Goal: Task Accomplishment & Management: Complete application form

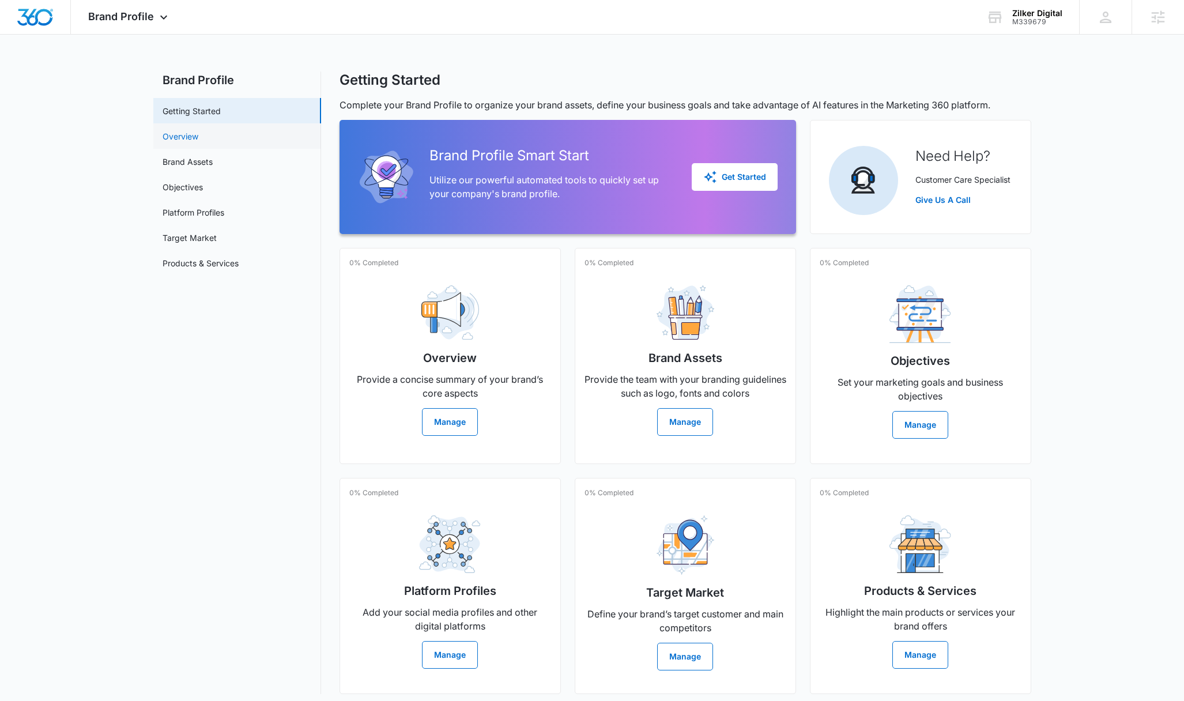
click at [198, 132] on link "Overview" at bounding box center [181, 136] width 36 height 12
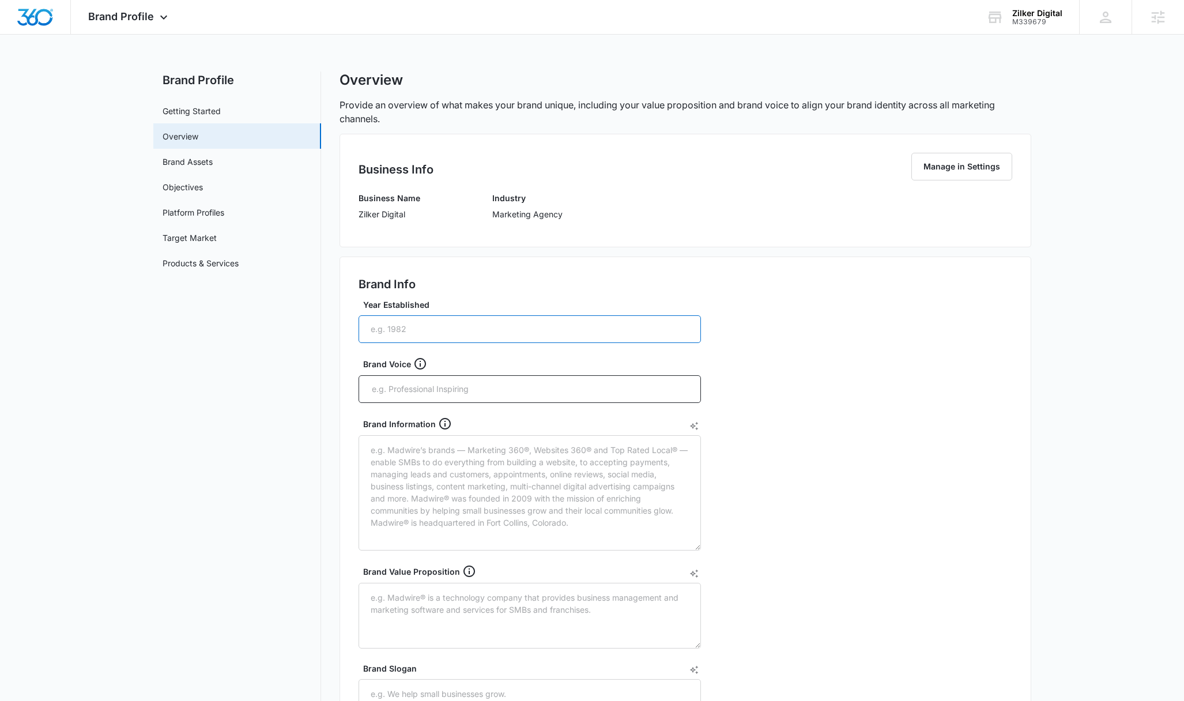
click at [420, 334] on input "Year Established" at bounding box center [530, 329] width 342 height 28
drag, startPoint x: 406, startPoint y: 365, endPoint x: 347, endPoint y: 365, distance: 59.4
click at [347, 365] on div "Brand Info Year Established Brand Voice Brand Information Brand Value Propositi…" at bounding box center [686, 532] width 692 height 551
click at [374, 361] on div "Brand Voice" at bounding box center [534, 364] width 342 height 14
click at [375, 361] on div "Brand Voice" at bounding box center [534, 364] width 342 height 14
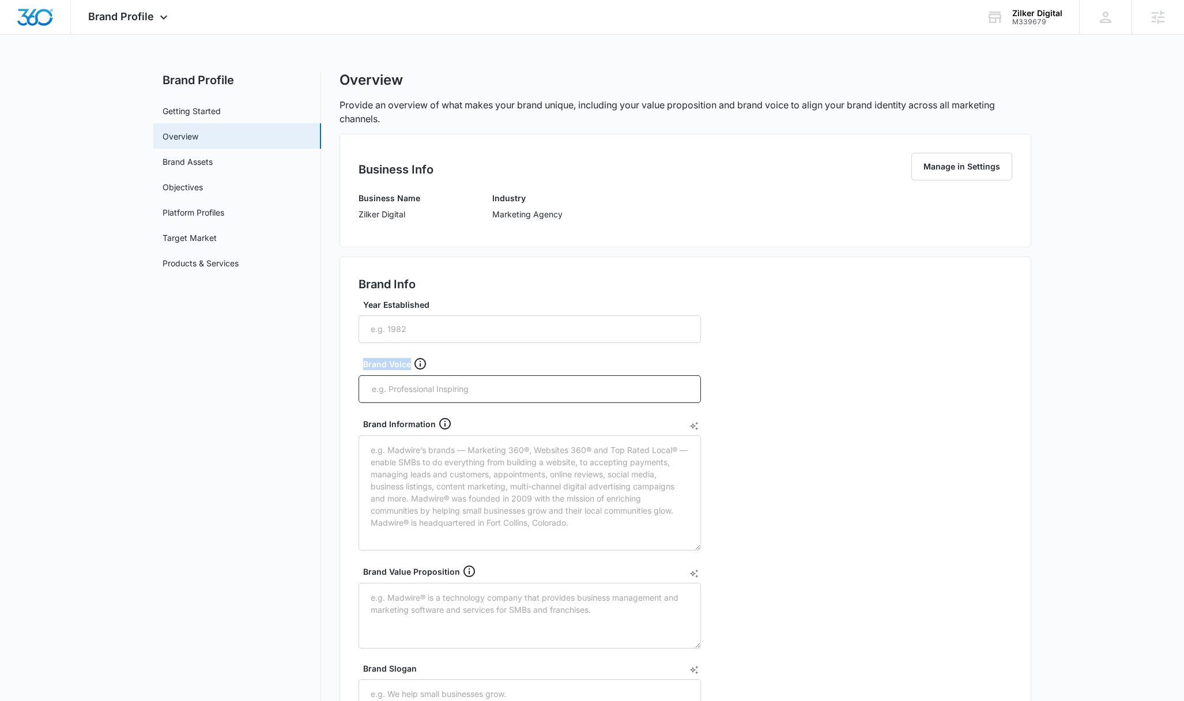
click at [375, 361] on div "Brand Voice" at bounding box center [534, 364] width 342 height 14
copy div "Brand Voice"
click at [410, 423] on div "Brand Information" at bounding box center [534, 424] width 342 height 14
click at [410, 435] on textarea "Brand Information" at bounding box center [530, 492] width 342 height 115
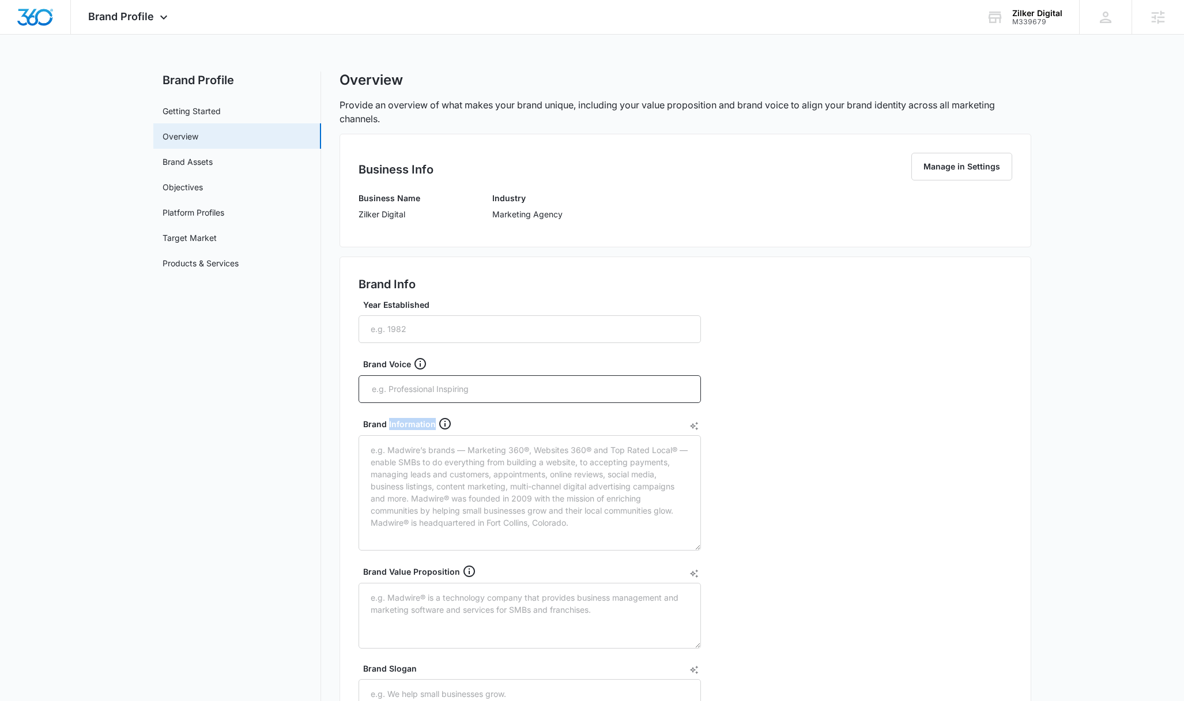
click at [410, 423] on div "Brand Information" at bounding box center [534, 424] width 342 height 14
click at [410, 435] on textarea "Brand Information" at bounding box center [530, 492] width 342 height 115
click at [410, 423] on div "Brand Information" at bounding box center [534, 424] width 342 height 14
click at [410, 435] on textarea "Brand Information" at bounding box center [530, 492] width 342 height 115
copy div "Brand Information"
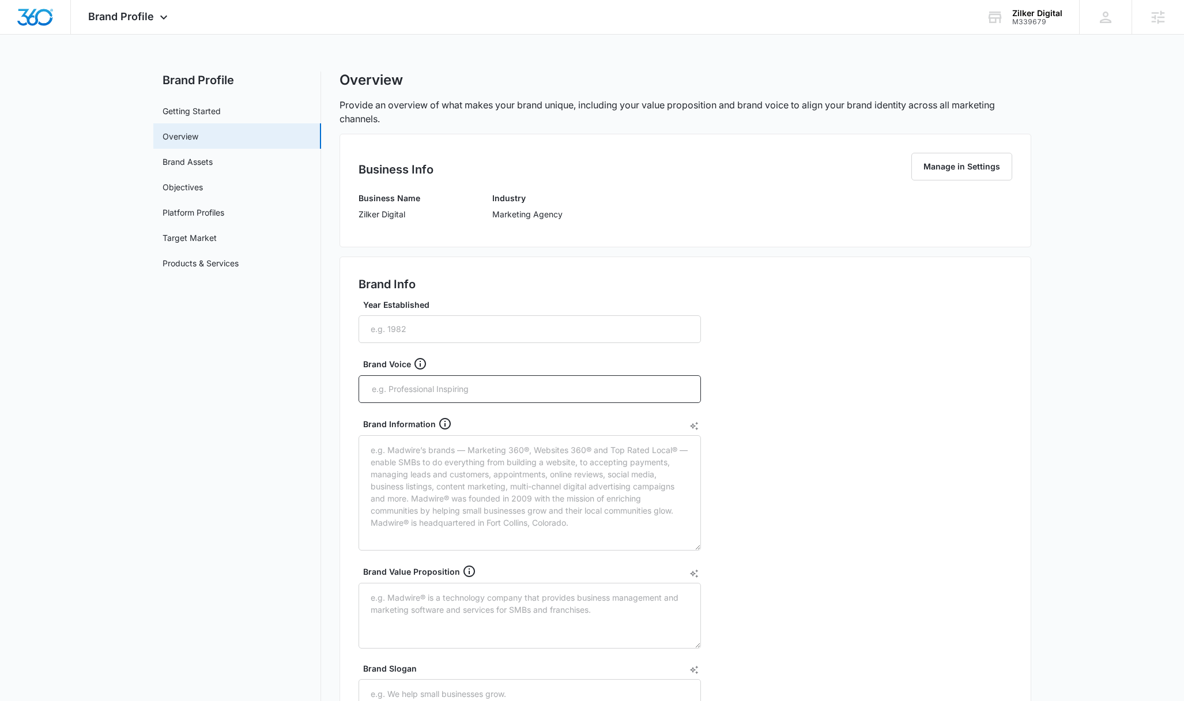
click at [397, 576] on div "Brand Value Proposition" at bounding box center [534, 571] width 342 height 14
click at [397, 583] on textarea "Brand Value Proposition" at bounding box center [530, 616] width 342 height 66
click at [398, 575] on div "Brand Value Proposition" at bounding box center [534, 571] width 342 height 14
click at [398, 583] on textarea "Brand Value Proposition" at bounding box center [530, 616] width 342 height 66
click at [398, 575] on div "Brand Value Proposition" at bounding box center [534, 571] width 342 height 14
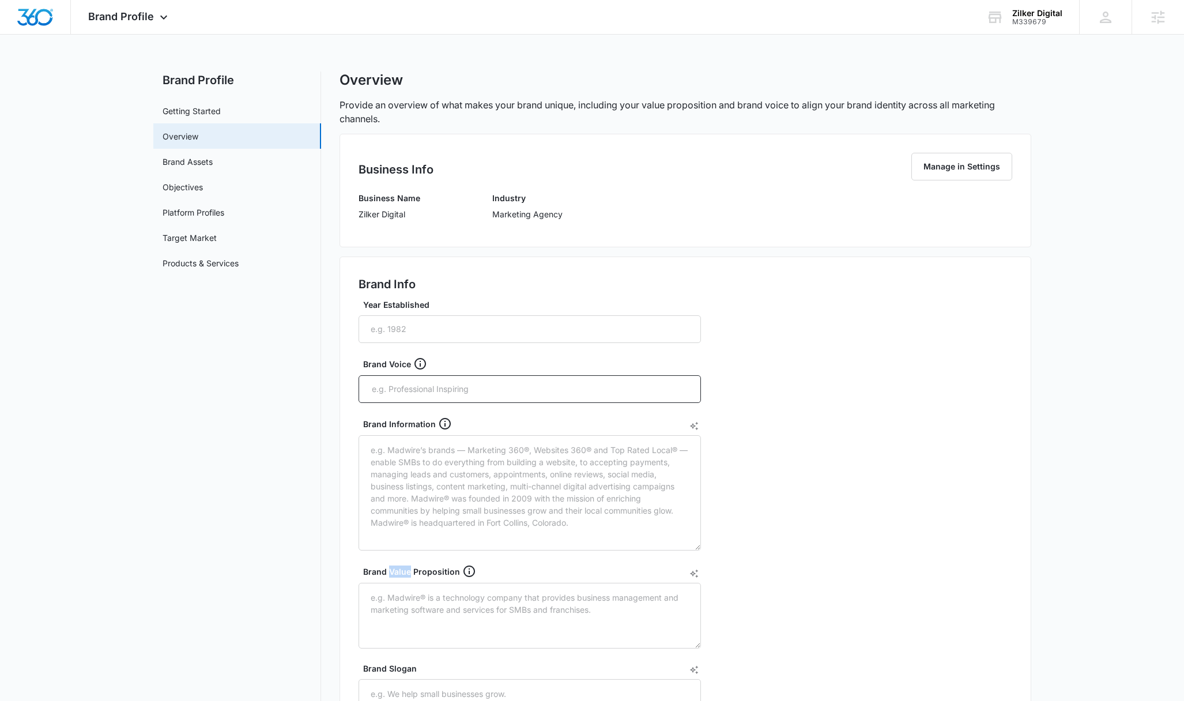
click at [398, 583] on textarea "Brand Value Proposition" at bounding box center [530, 616] width 342 height 66
click at [398, 575] on div "Brand Value Proposition" at bounding box center [534, 571] width 342 height 14
click at [398, 583] on textarea "Brand Value Proposition" at bounding box center [530, 616] width 342 height 66
click at [398, 575] on div "Brand Value Proposition" at bounding box center [534, 571] width 342 height 14
click at [398, 583] on textarea "Brand Value Proposition" at bounding box center [530, 616] width 342 height 66
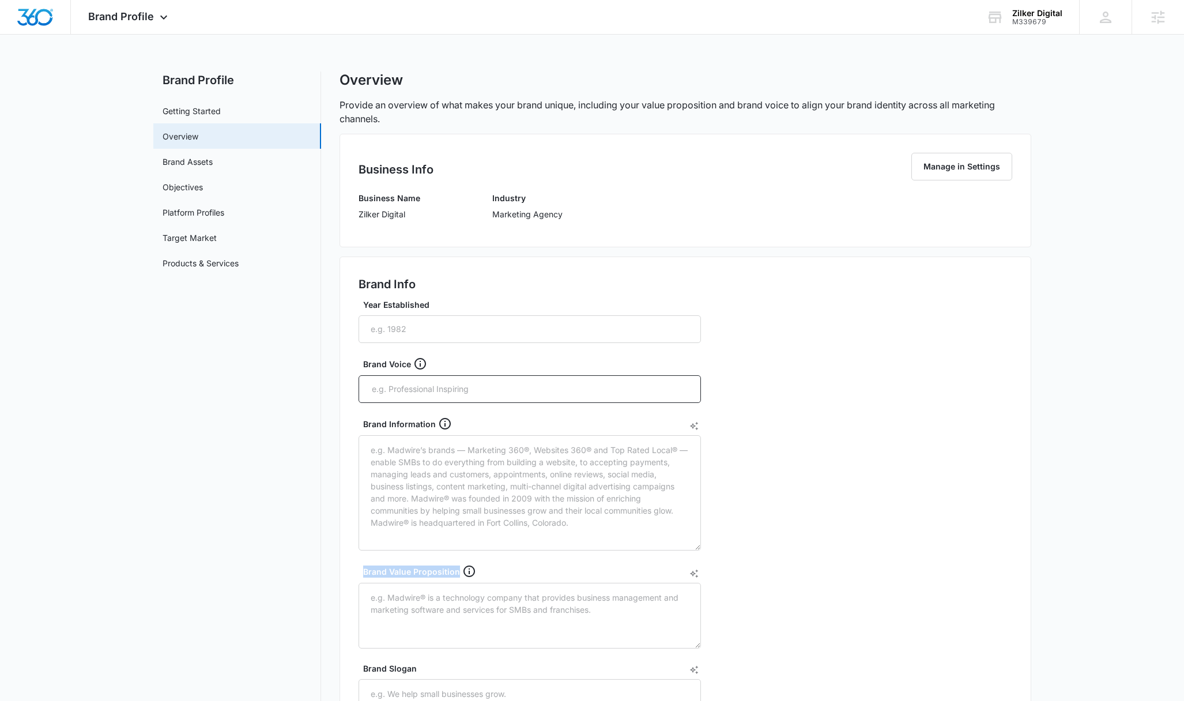
copy div "Brand Value Proposition"
click at [1, 483] on main "Brand Profile Getting Started Overview Brand Assets Objectives Platform Profile…" at bounding box center [592, 563] width 1184 height 984
click at [420, 572] on div "Brand Value Proposition" at bounding box center [534, 571] width 342 height 14
click at [420, 583] on textarea "Brand Value Proposition" at bounding box center [530, 616] width 342 height 66
click at [420, 572] on div "Brand Value Proposition" at bounding box center [534, 571] width 342 height 14
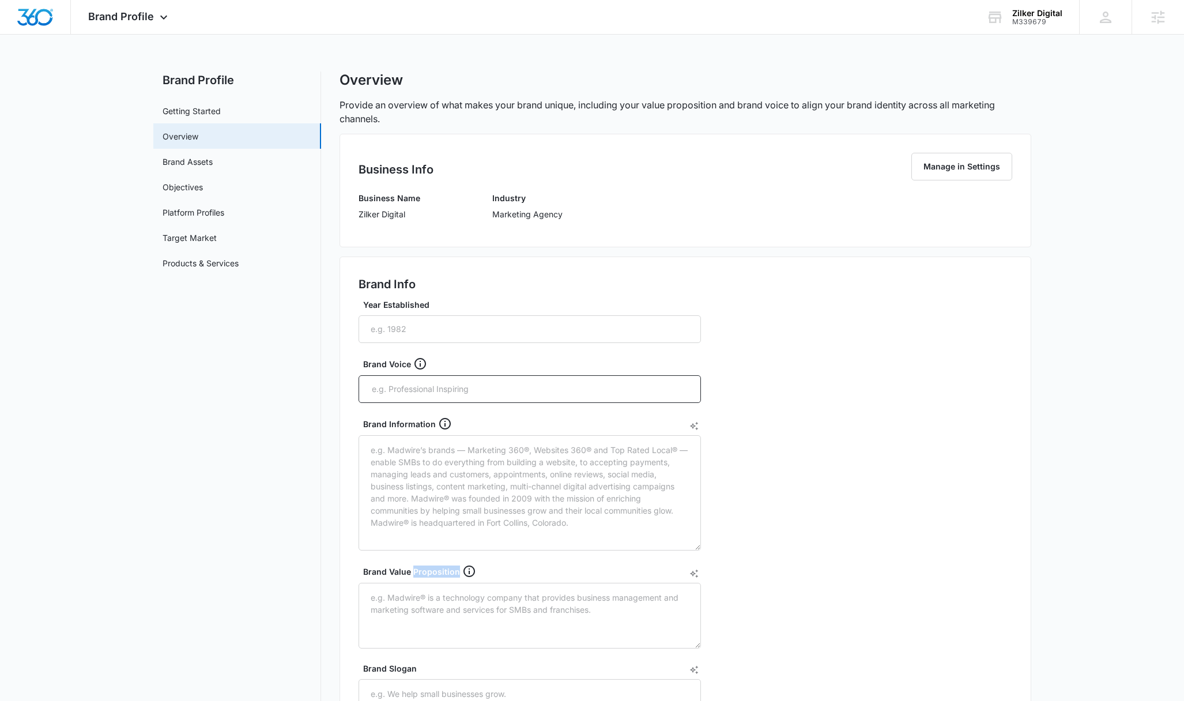
click at [420, 583] on textarea "Brand Value Proposition" at bounding box center [530, 616] width 342 height 66
click at [420, 572] on div "Brand Value Proposition" at bounding box center [534, 571] width 342 height 14
click at [420, 583] on textarea "Brand Value Proposition" at bounding box center [530, 616] width 342 height 66
copy div "Brand Value Proposition"
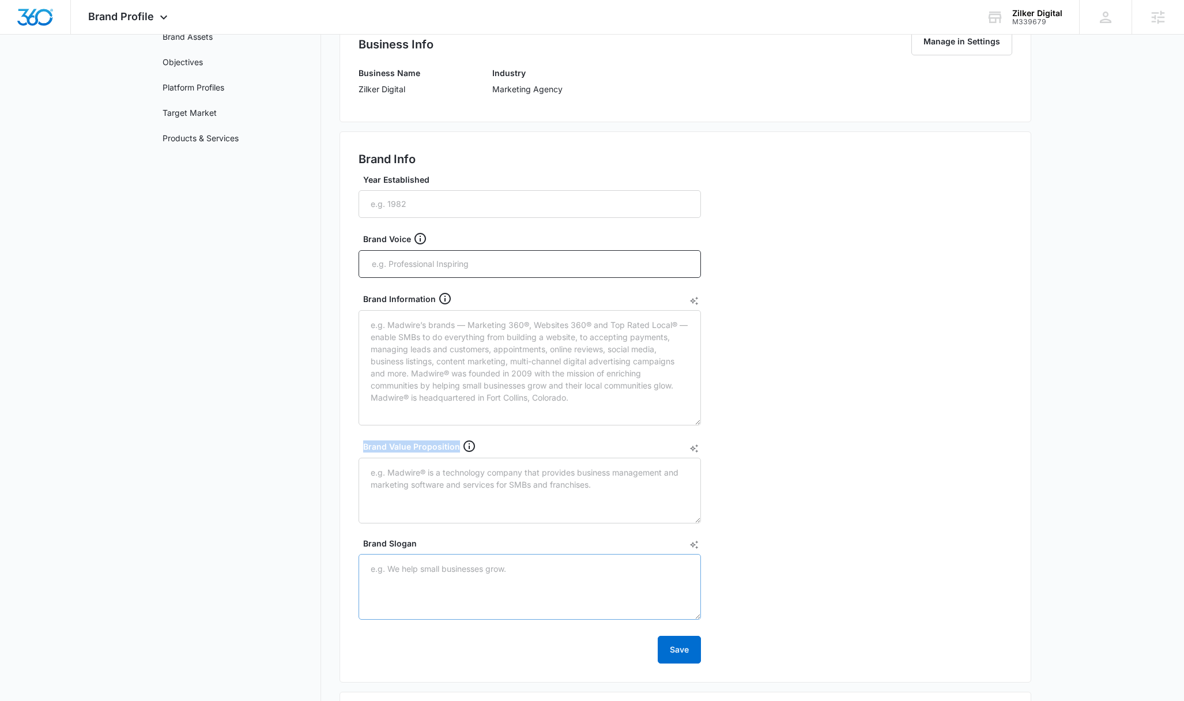
scroll to position [132, 0]
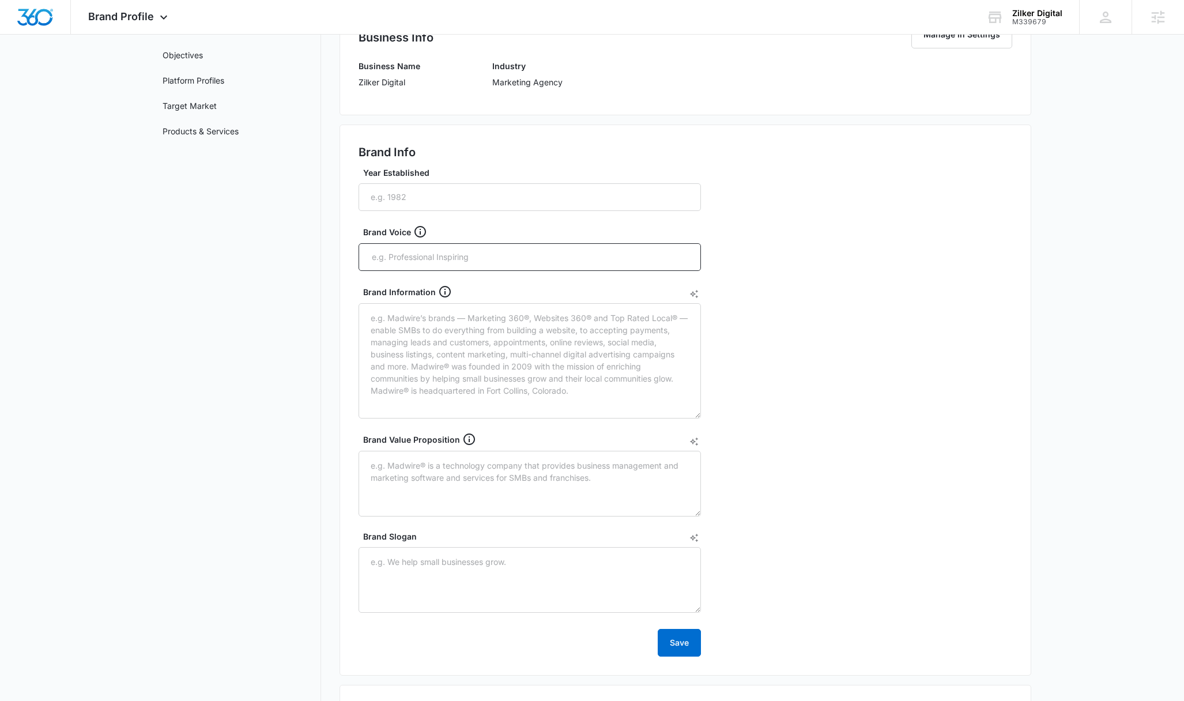
click at [405, 538] on label "Brand Slogan" at bounding box center [534, 536] width 342 height 12
click at [405, 547] on textarea "Brand Slogan" at bounding box center [530, 580] width 342 height 66
click at [405, 538] on label "Brand Slogan" at bounding box center [534, 536] width 342 height 12
click at [405, 547] on textarea "Brand Slogan" at bounding box center [530, 580] width 342 height 66
click at [405, 538] on label "Brand Slogan" at bounding box center [534, 536] width 342 height 12
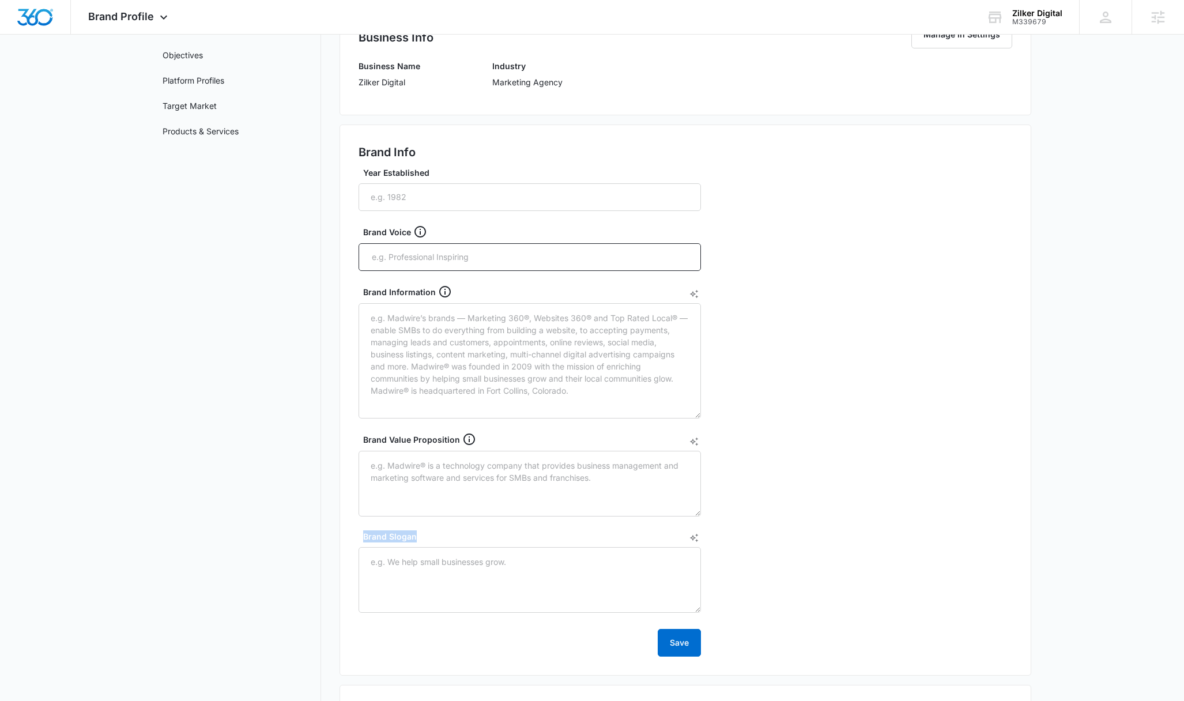
click at [405, 547] on textarea "Brand Slogan" at bounding box center [530, 580] width 342 height 66
copy label "Brand Slogan"
click at [633, 322] on textarea "Brand Information" at bounding box center [530, 360] width 342 height 115
paste textarea "Lore Ip Do: Sitame Consect ad e sedd-eiusmod tempori utlaboree dolore magnaaliq…"
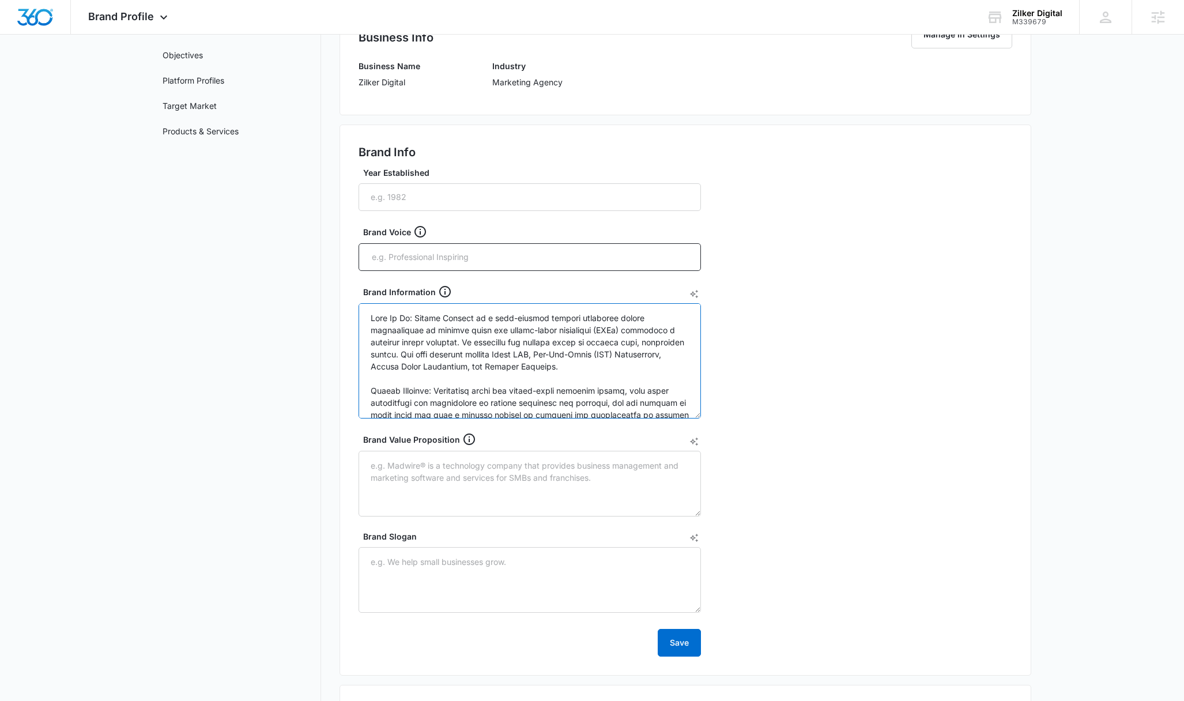
scroll to position [99, 0]
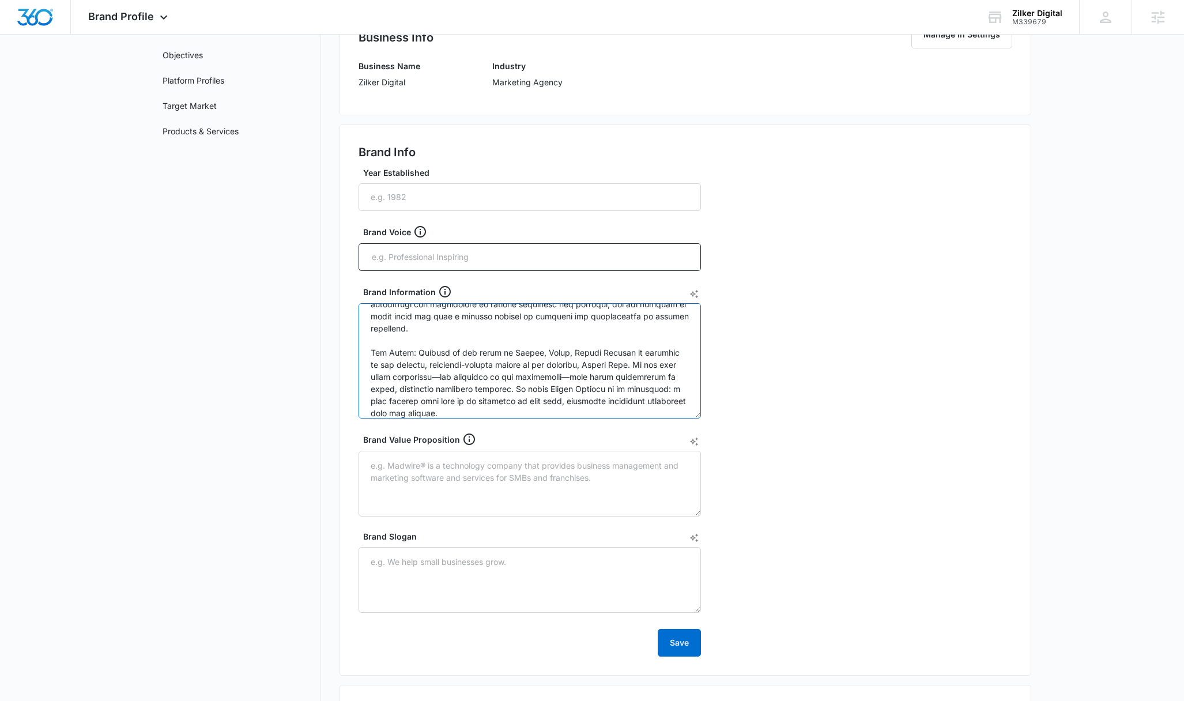
type textarea "Lore Ip Do: Sitame Consect ad e sedd-eiusmod tempori utlaboree dolore magnaaliq…"
click at [75, 311] on main "Brand Profile Getting Started Overview Brand Assets Objectives Platform Profile…" at bounding box center [592, 431] width 1184 height 984
click at [581, 251] on input "text" at bounding box center [531, 256] width 321 height 17
paste input "Personality: Approachable, knowledgeable, encouraging, and genuinely supportive…"
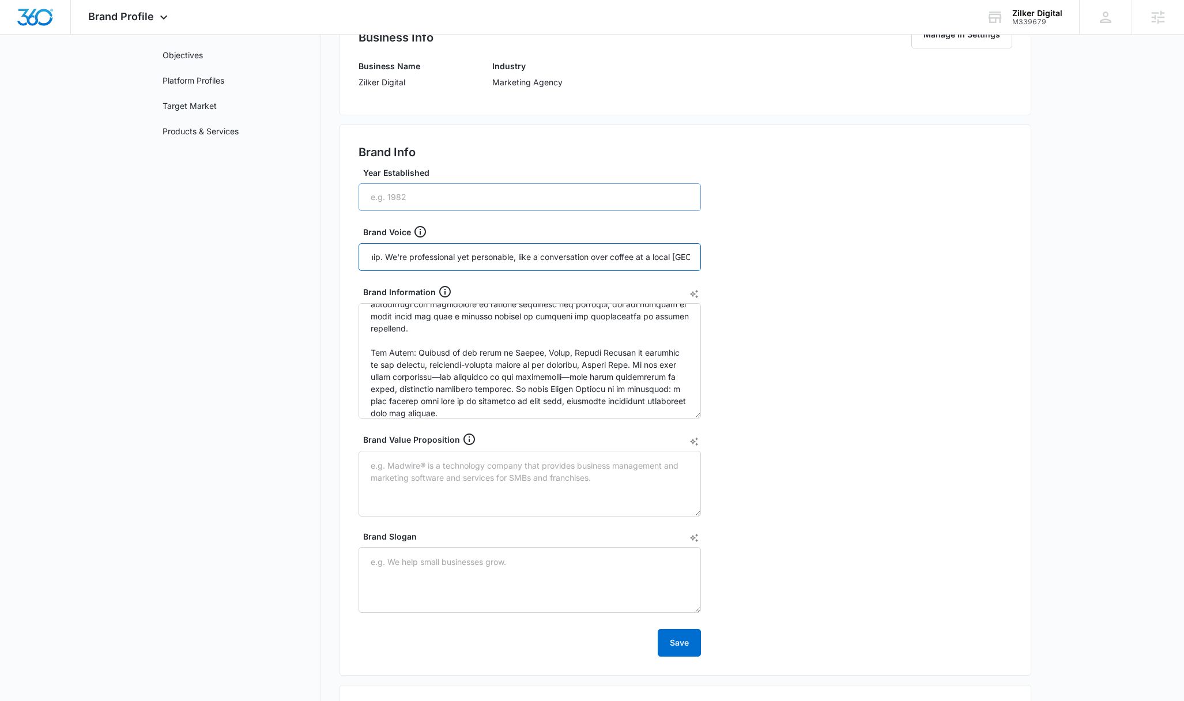
type input "Personality: Approachable, knowledgeable, encouraging, and genuinely supportive…"
click at [542, 203] on input "Year Established" at bounding box center [530, 197] width 342 height 28
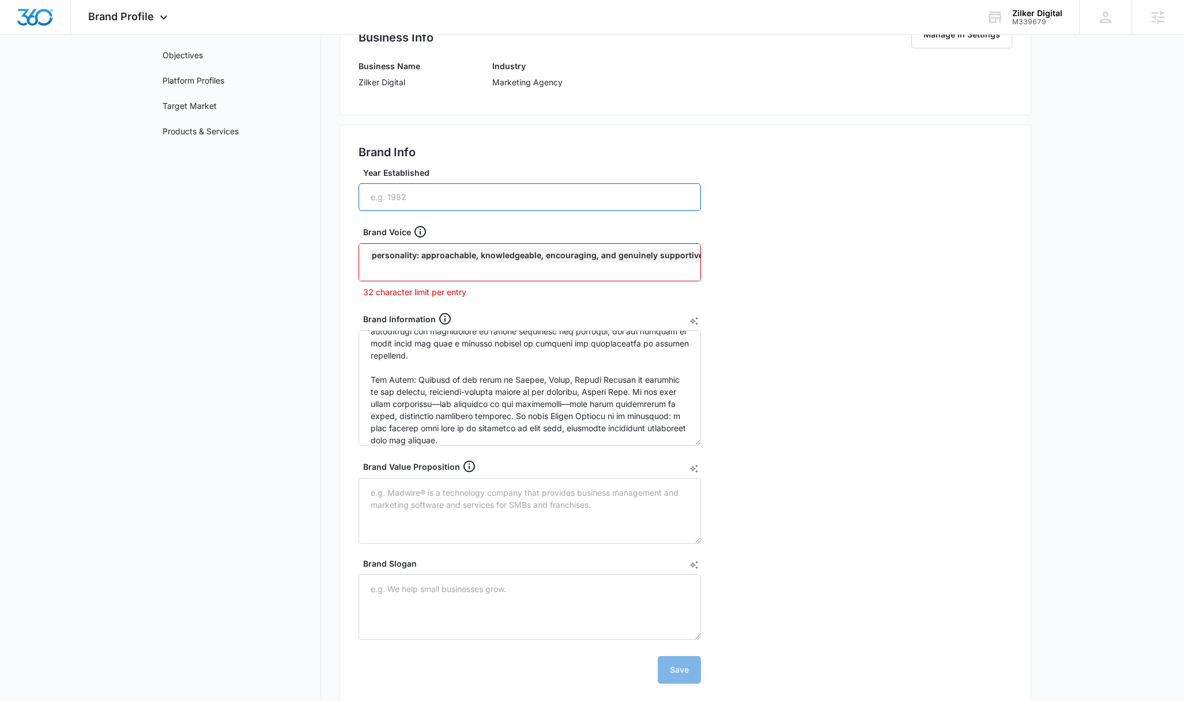
scroll to position [0, 0]
type input "2023"
click at [669, 273] on input "text" at bounding box center [531, 269] width 321 height 14
type input "2015"
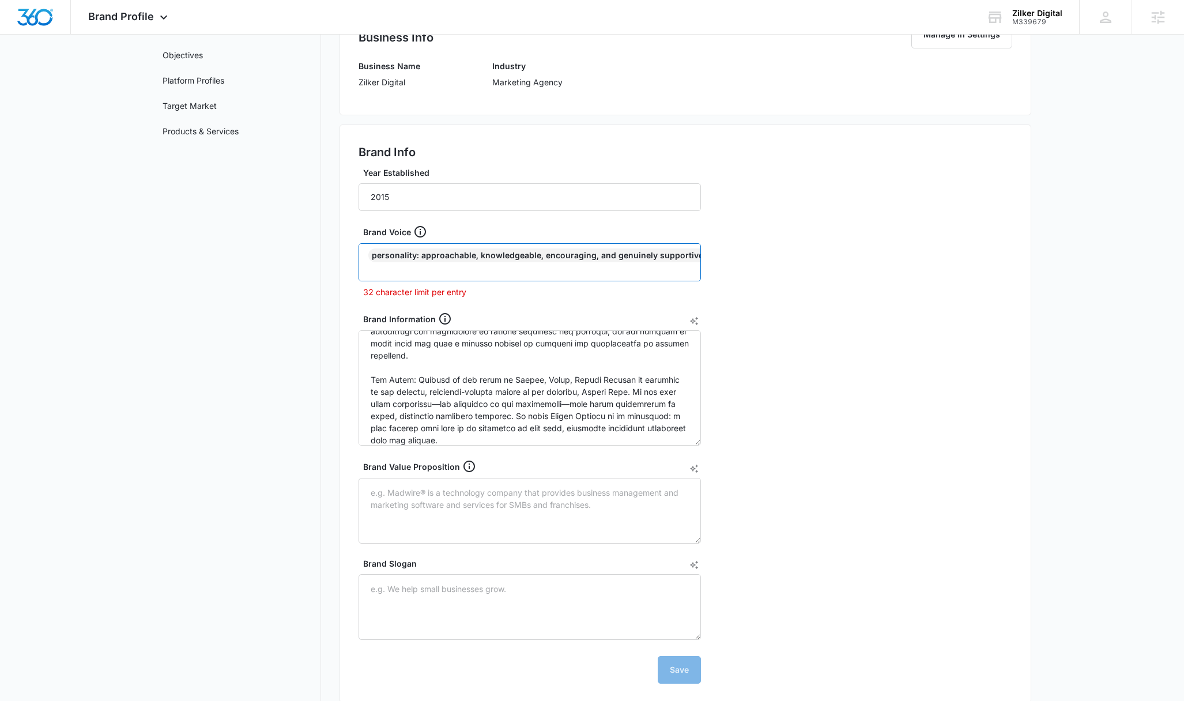
click at [465, 274] on input "text" at bounding box center [531, 269] width 321 height 14
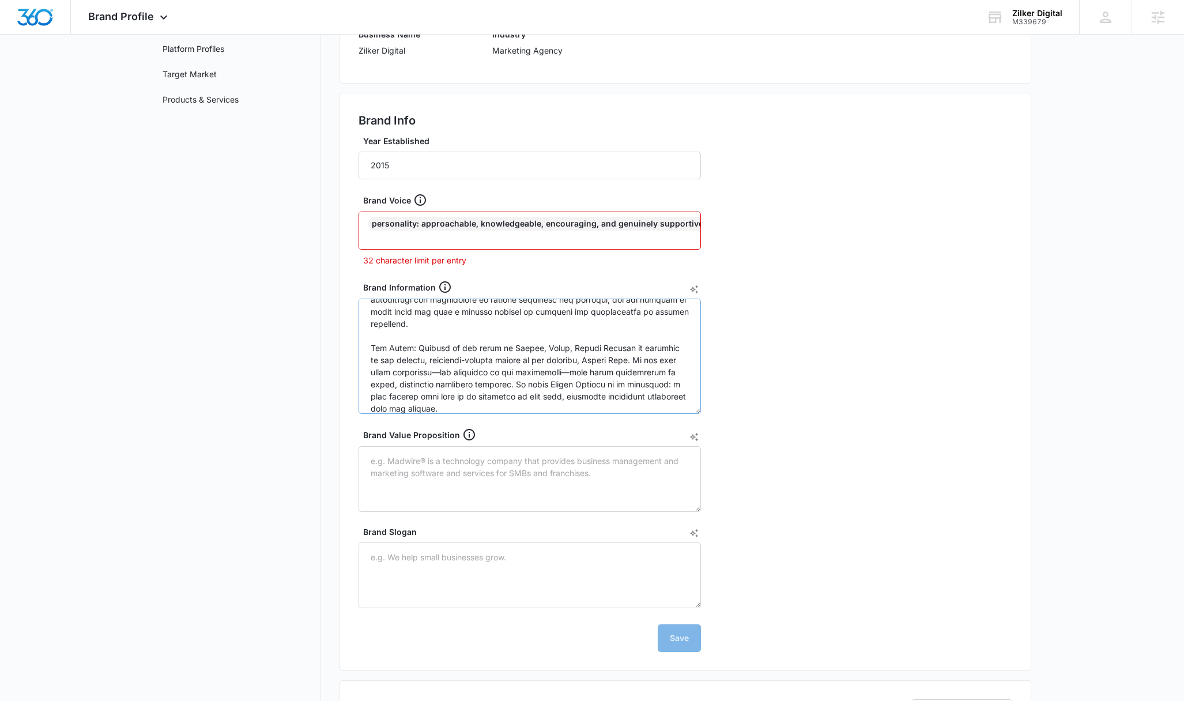
scroll to position [230, 0]
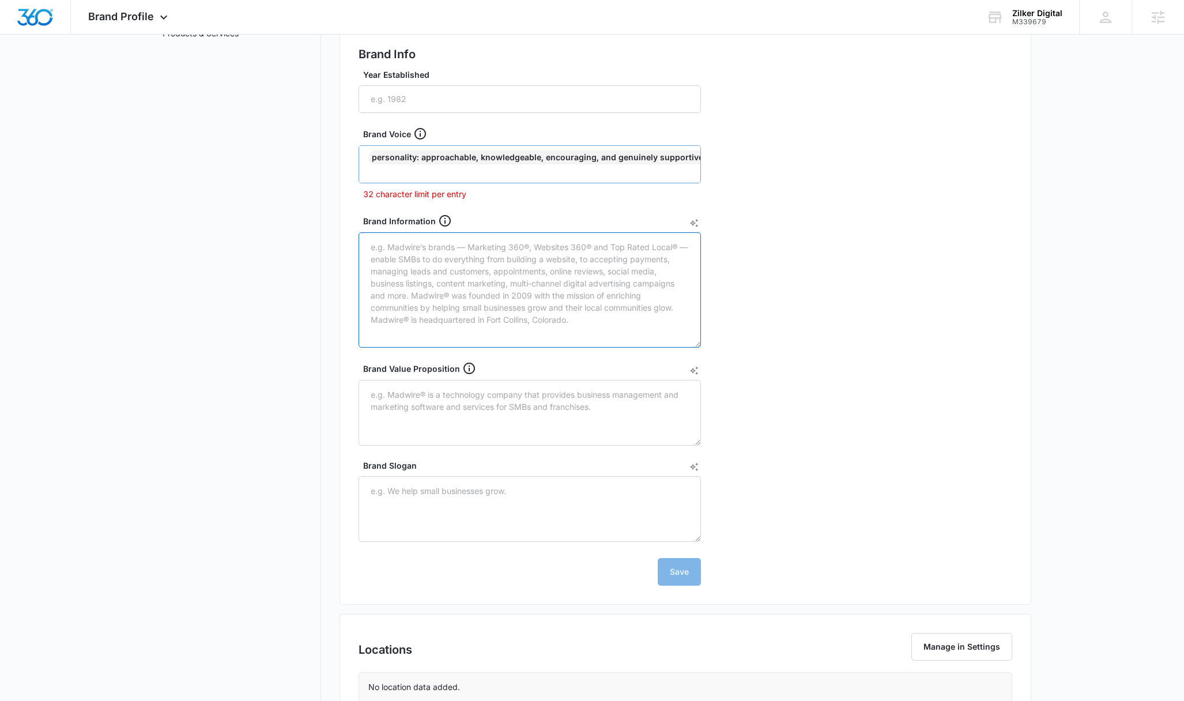
scroll to position [0, 0]
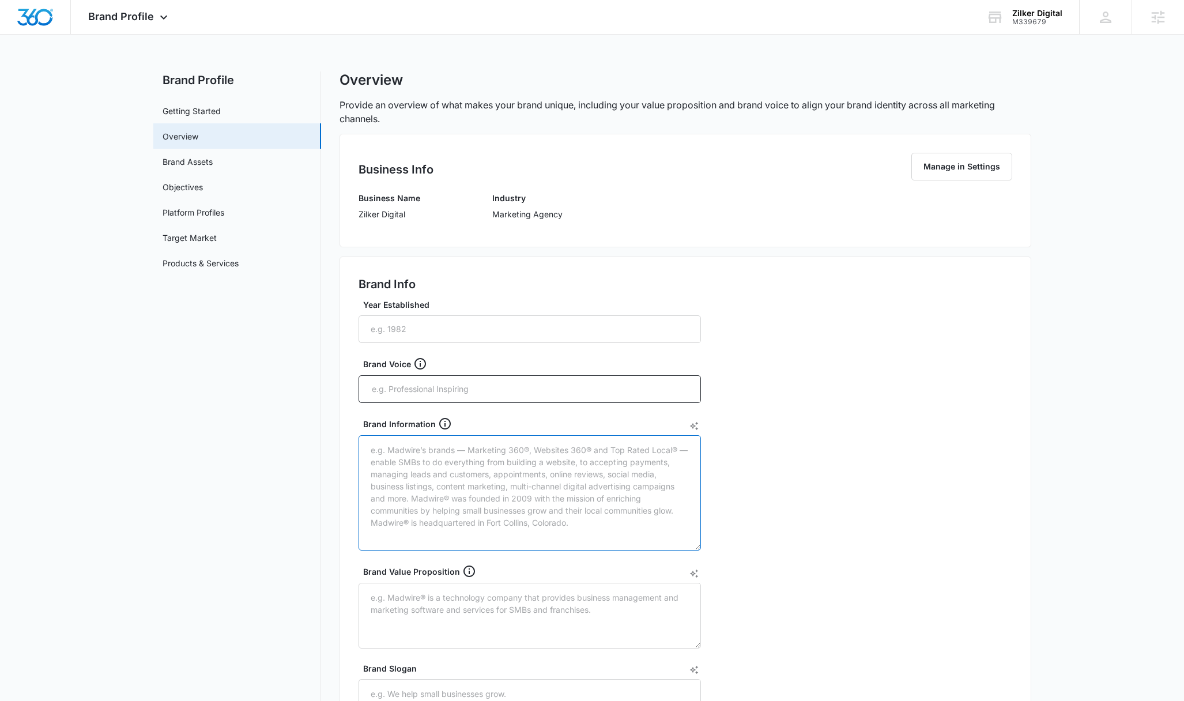
click at [496, 451] on textarea "Brand Information" at bounding box center [530, 492] width 342 height 115
paste textarea "Lore Ip Do: Sitame Consect ad e sedd-eiusmod tempori utlaboree dolore magnaaliq…"
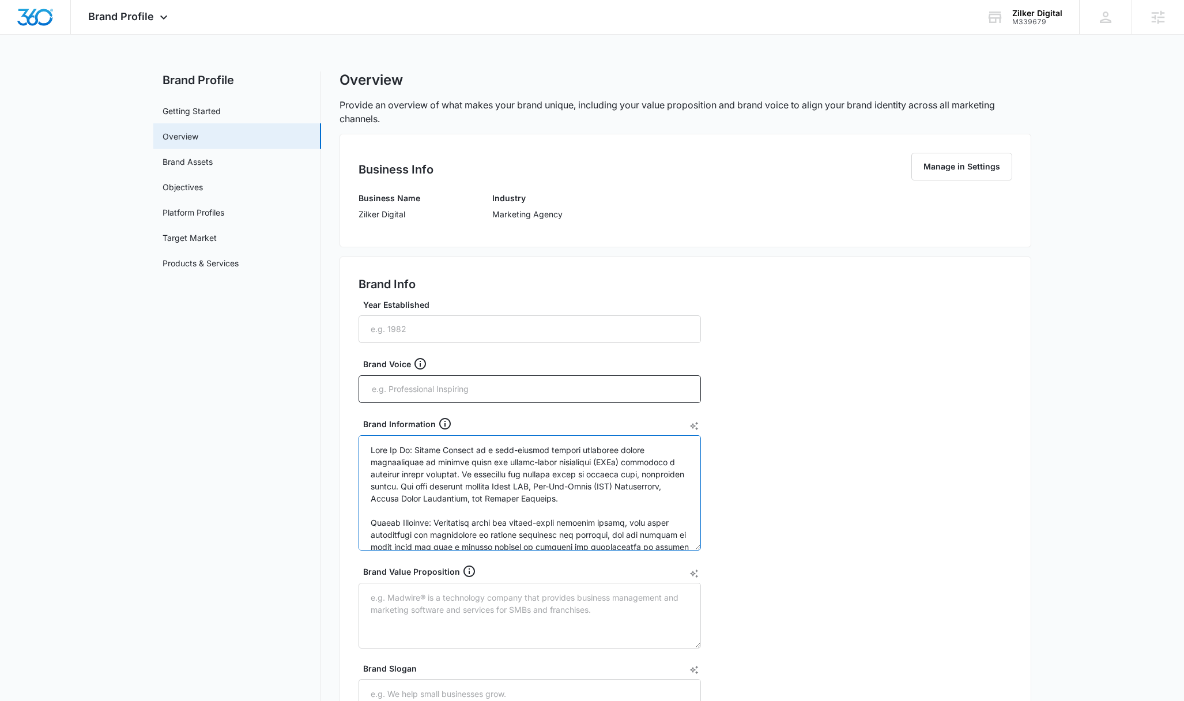
scroll to position [99, 0]
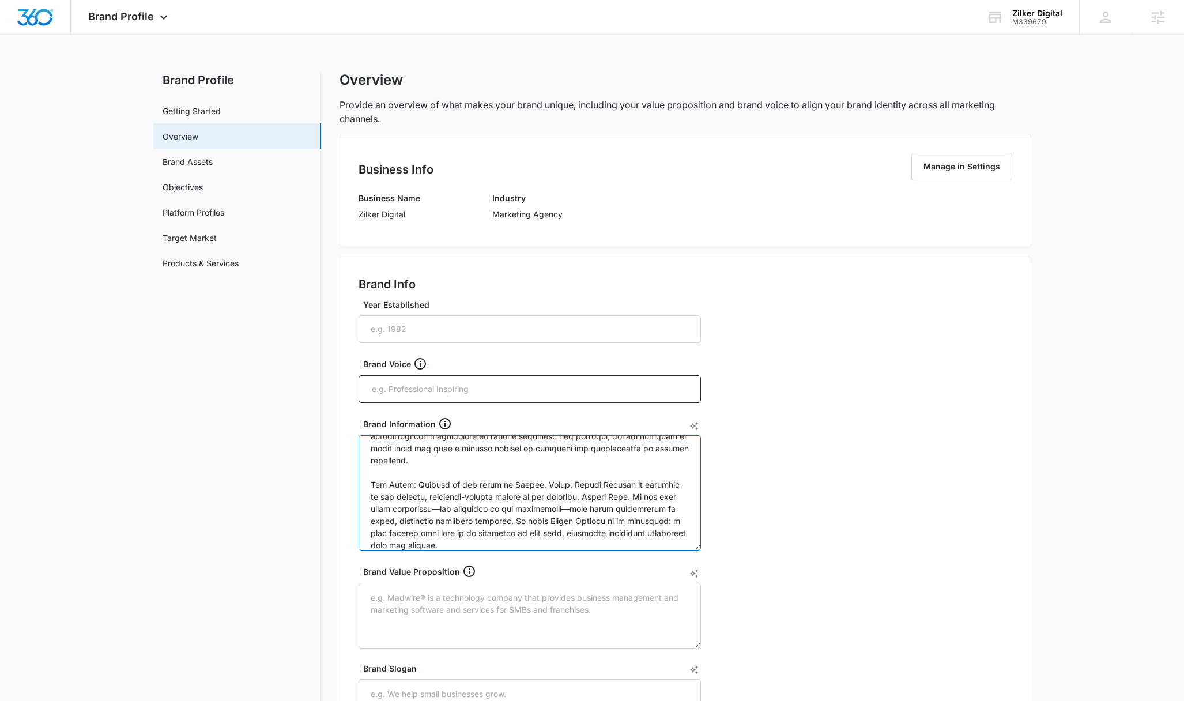
type textarea "Lore Ip Do: Sitame Consect ad e sedd-eiusmod tempori utlaboree dolore magnaaliq…"
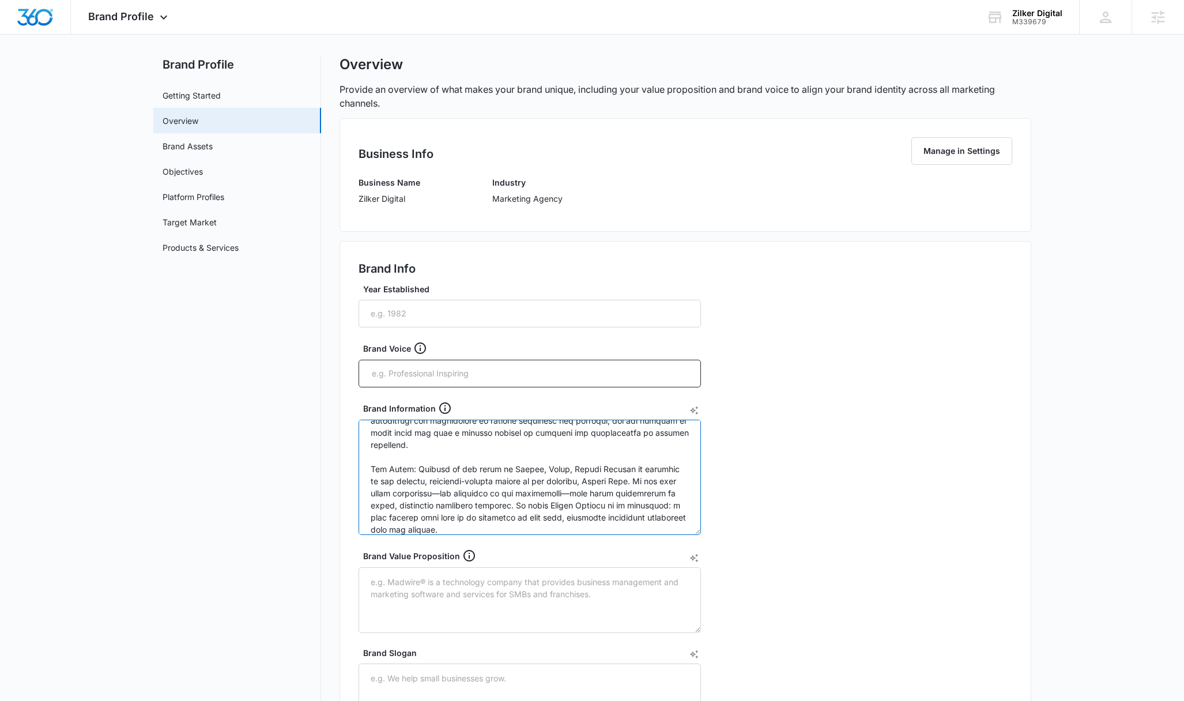
scroll to position [16, 0]
click at [550, 587] on textarea "Brand Value Proposition" at bounding box center [530, 600] width 342 height 66
paste textarea "For small and medium-sized business owners who feel overwhelmed by the complexi…"
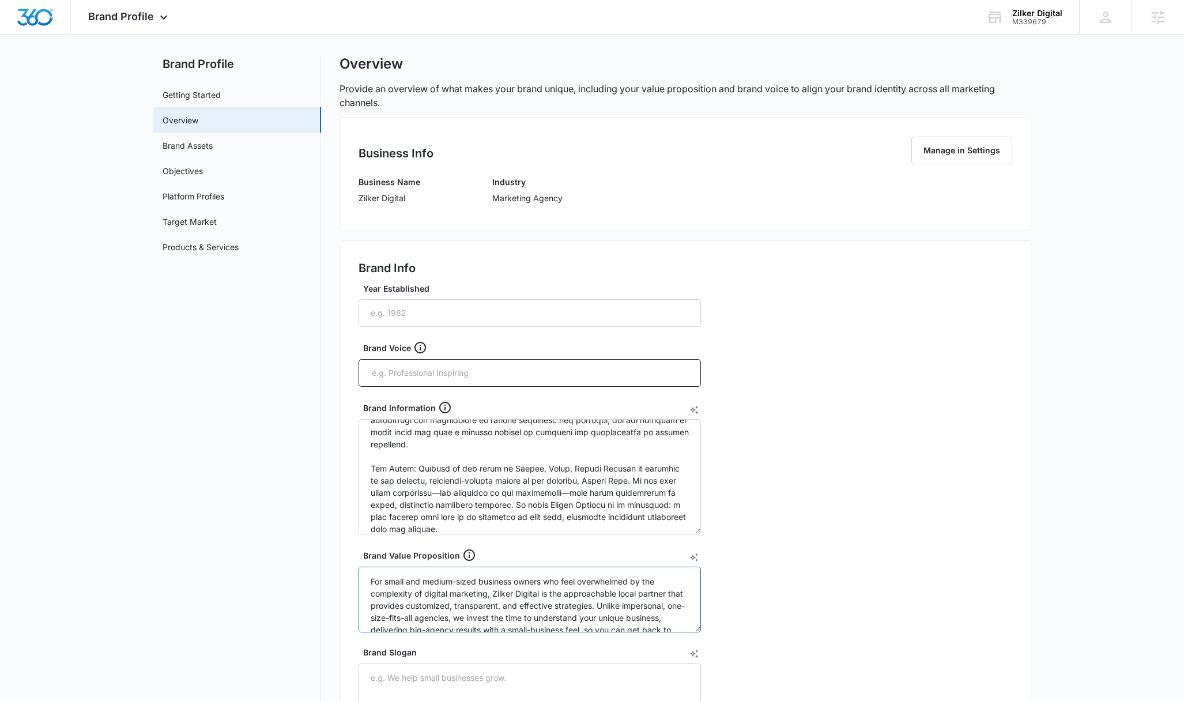
scroll to position [39, 0]
type textarea "For small and medium-sized business owners who feel overwhelmed by the complexi…"
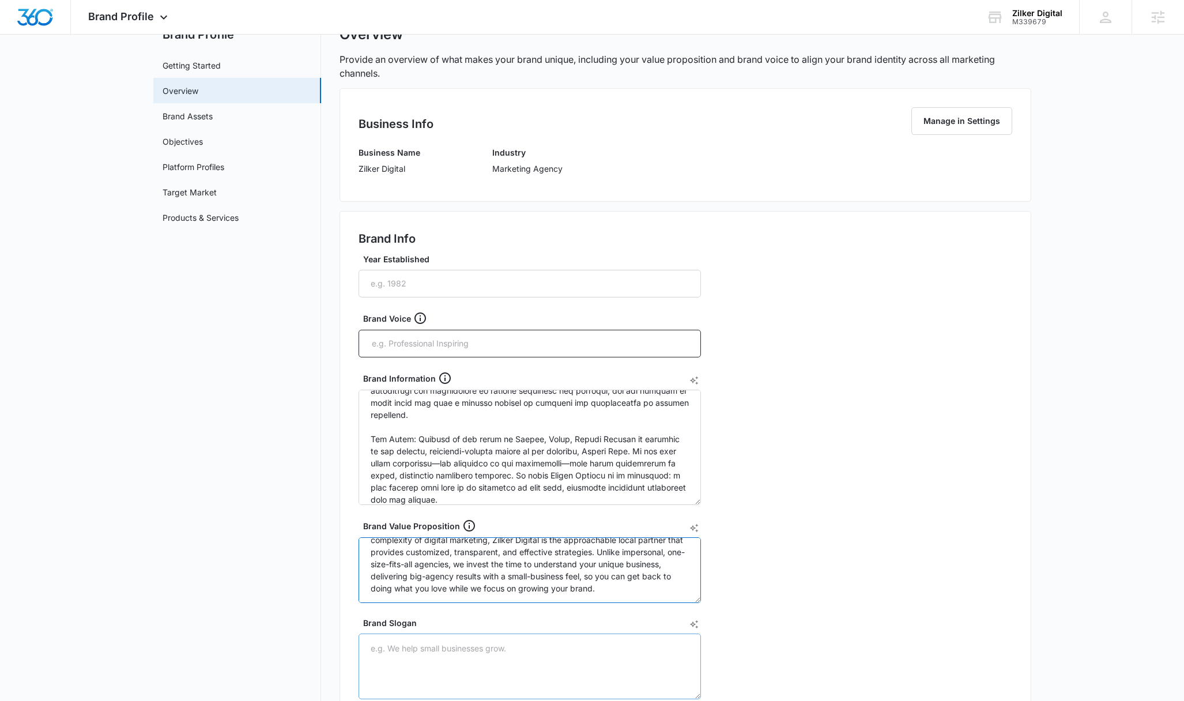
scroll to position [97, 0]
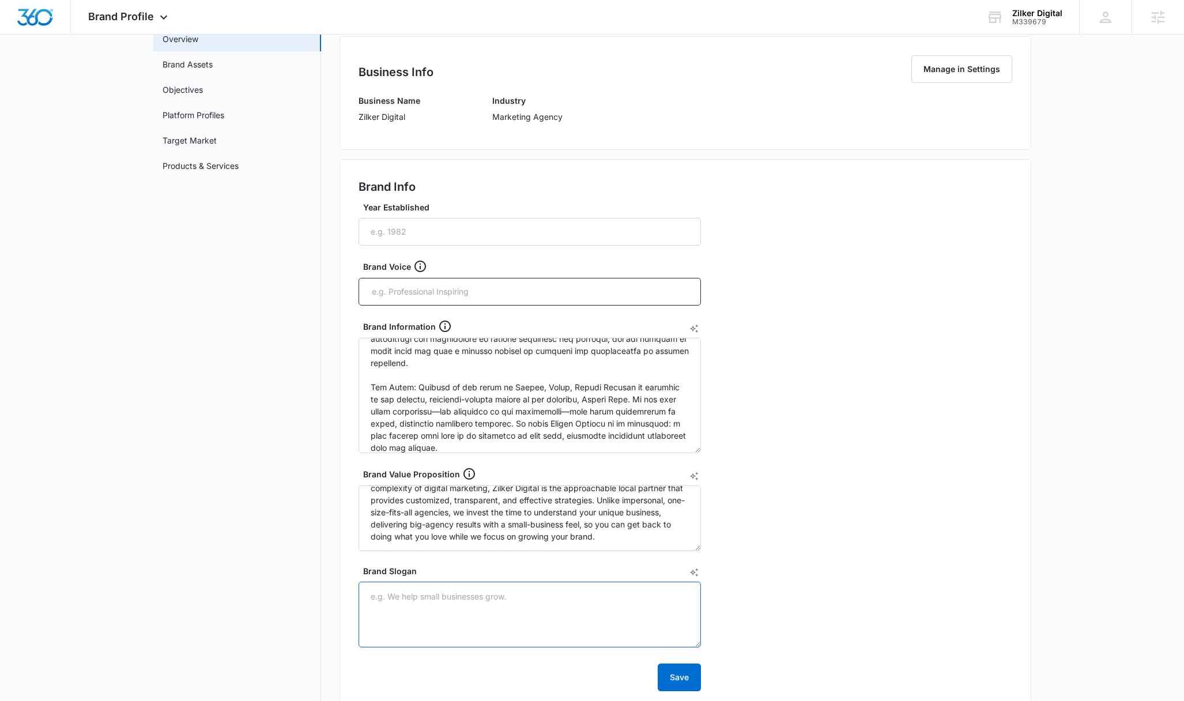
click at [527, 619] on textarea "Brand Slogan" at bounding box center [530, 615] width 342 height 66
click at [444, 595] on textarea "Brand Slogan" at bounding box center [530, 615] width 342 height 66
paste textarea "Zilker Digital: Grow Local."
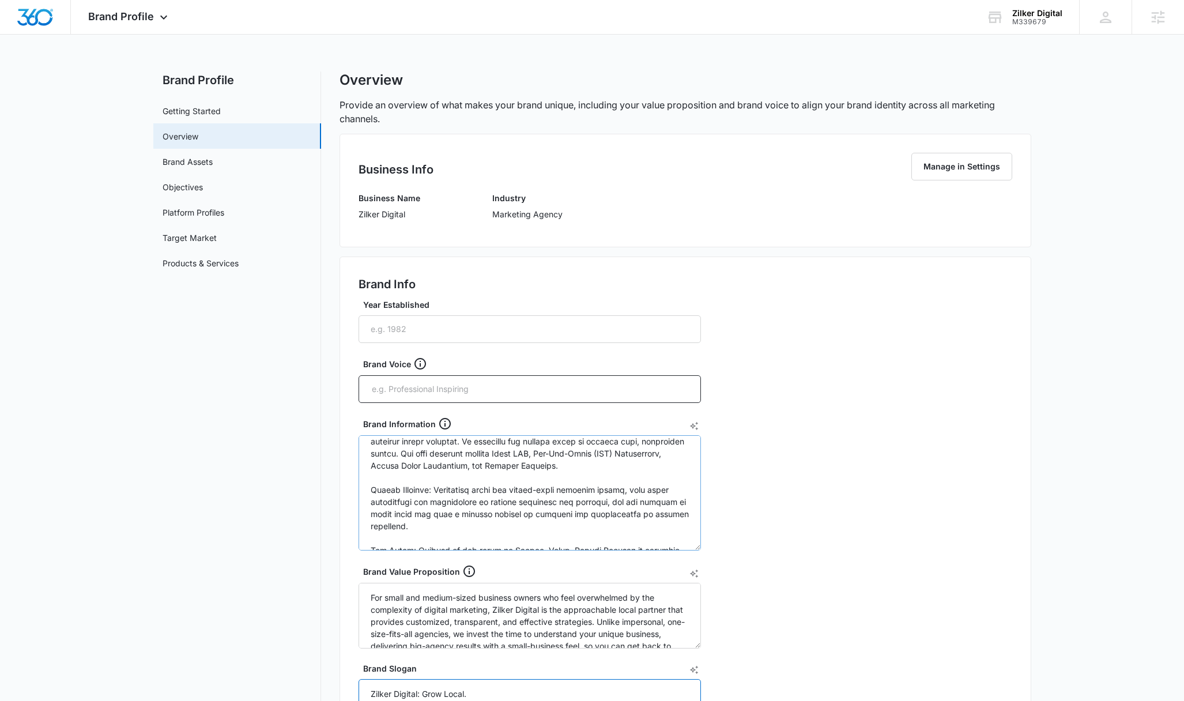
scroll to position [14, 0]
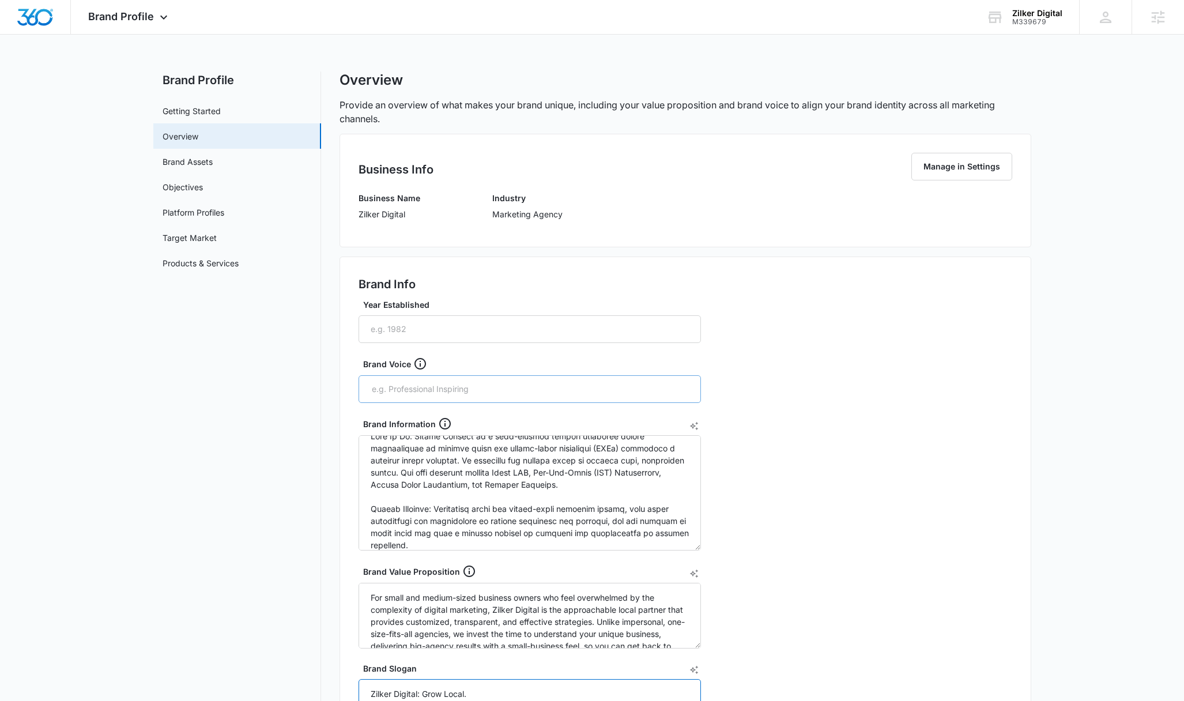
type textarea "Zilker Digital: Grow Local."
click at [467, 396] on input "text" at bounding box center [531, 388] width 321 height 17
type input "approachable,"
click at [433, 388] on icon "Remove" at bounding box center [435, 389] width 9 height 9
click at [433, 388] on input "text" at bounding box center [531, 388] width 321 height 17
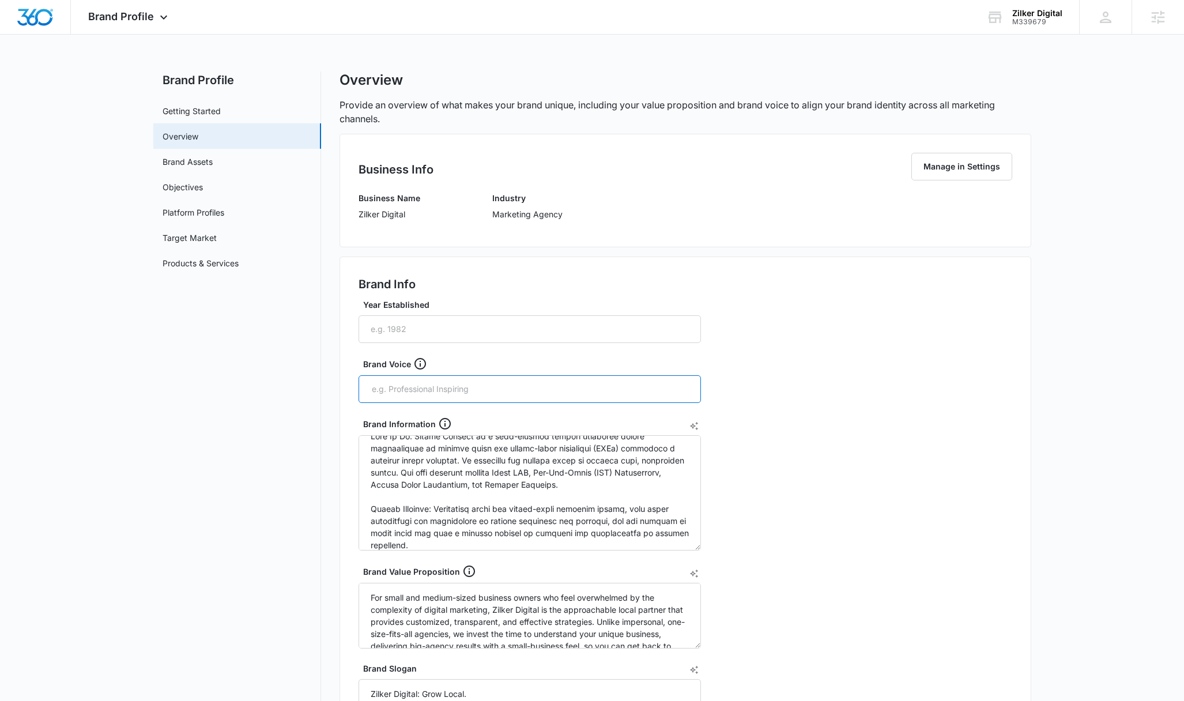
paste input "Approachable"
type input "Approachable"
click at [583, 383] on input "text" at bounding box center [567, 388] width 248 height 17
paste input "knowledgeable"
type input "knowledgeable"
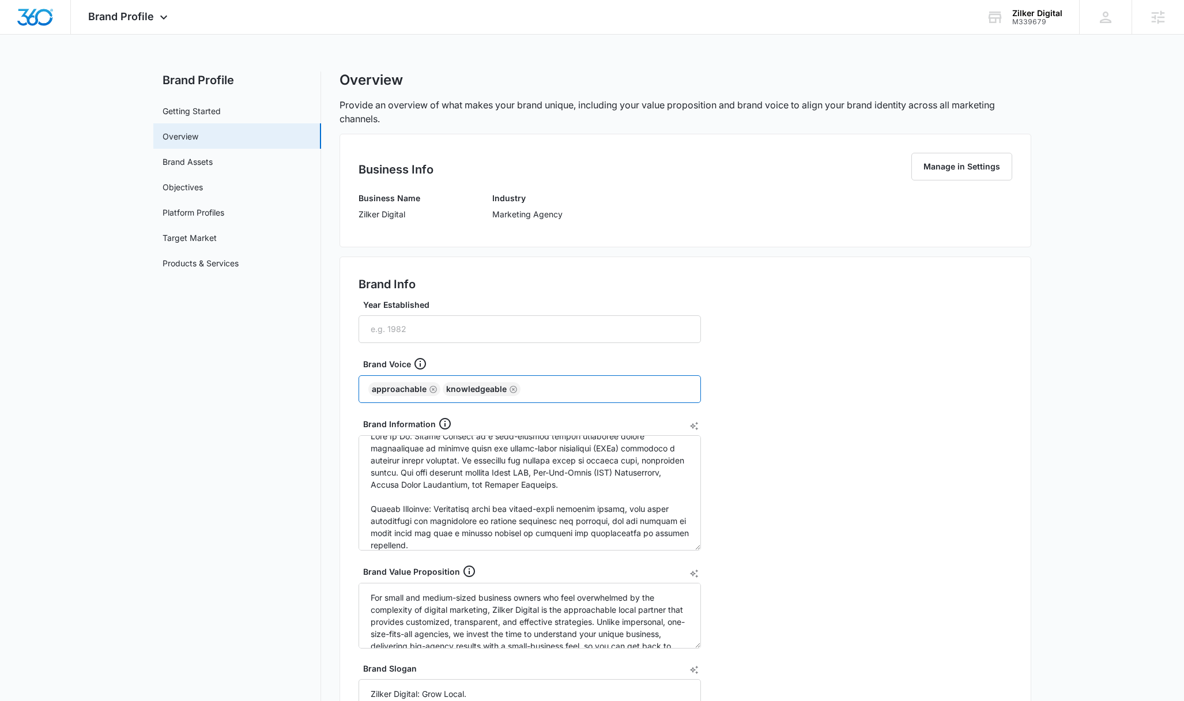
paste input "encouraging"
type input "encouraging"
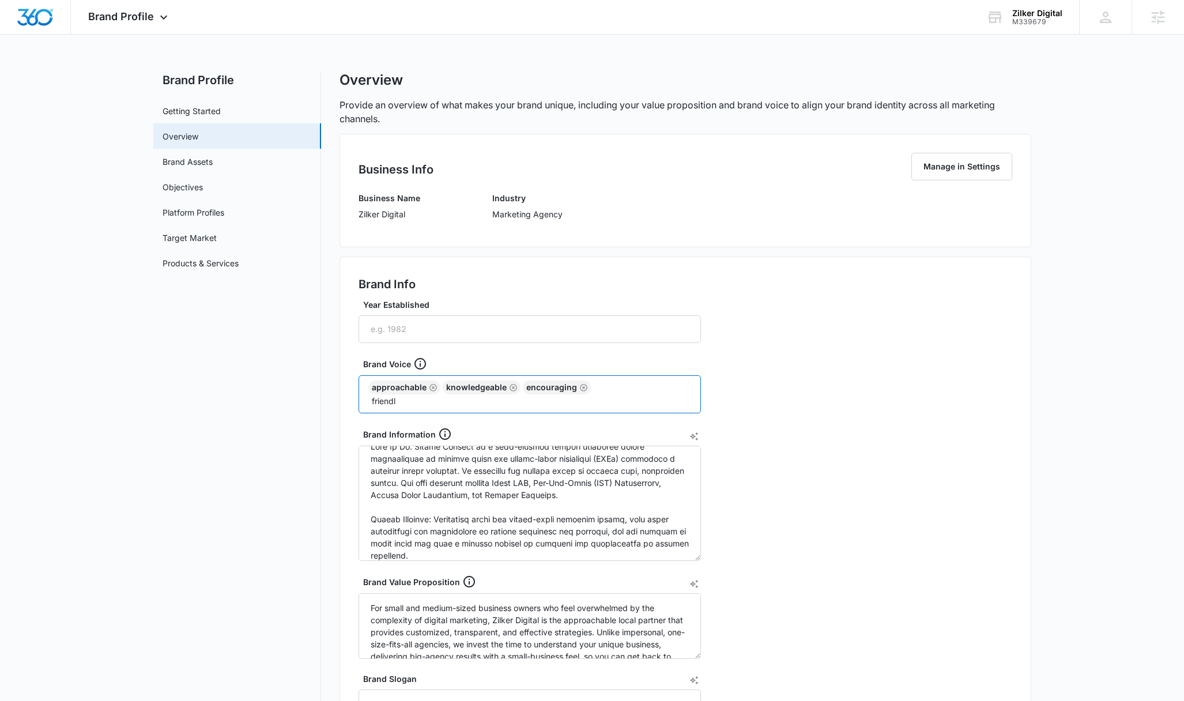
type input "friendly"
click at [759, 376] on div "Brand Info Year Established Brand Voice Approachable knowledgeable encouraging …" at bounding box center [686, 537] width 692 height 561
click at [168, 34] on div "Brand Profile Apps Reputation Websites Forms CRM Email Social Shop Payments POS…" at bounding box center [592, 533] width 1184 height 1066
click at [164, 17] on icon at bounding box center [164, 20] width 14 height 14
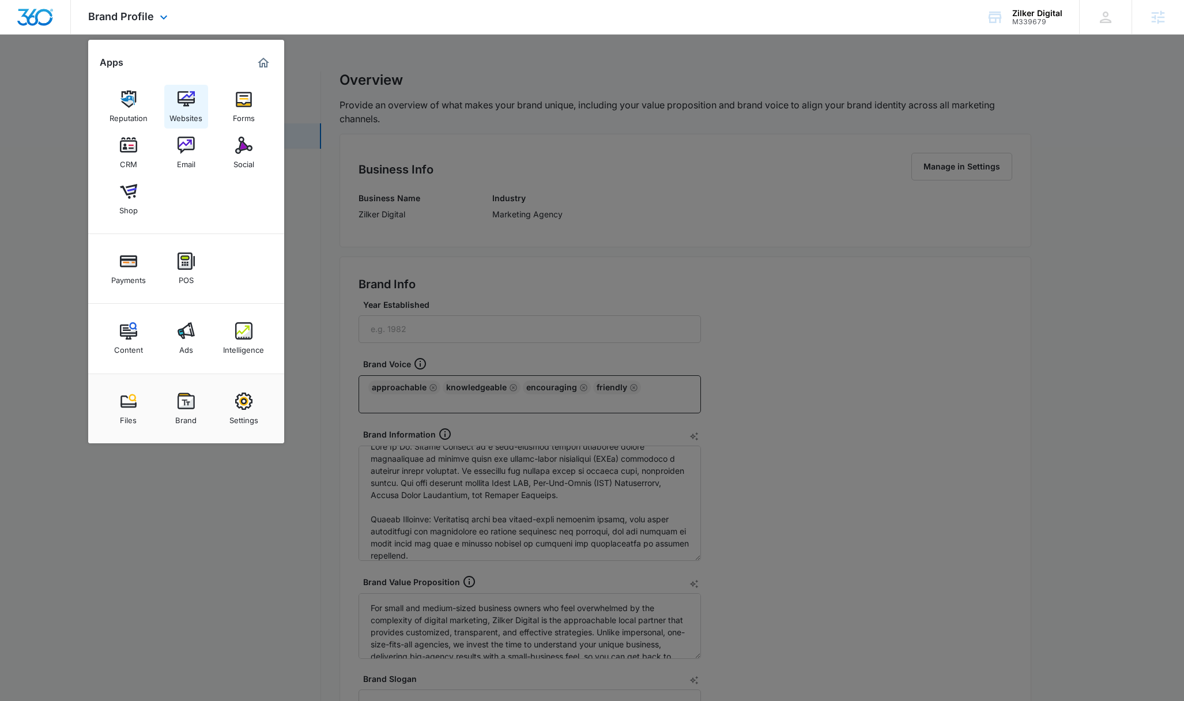
click at [184, 108] on div "Websites" at bounding box center [185, 115] width 33 height 15
